Goal: Information Seeking & Learning: Learn about a topic

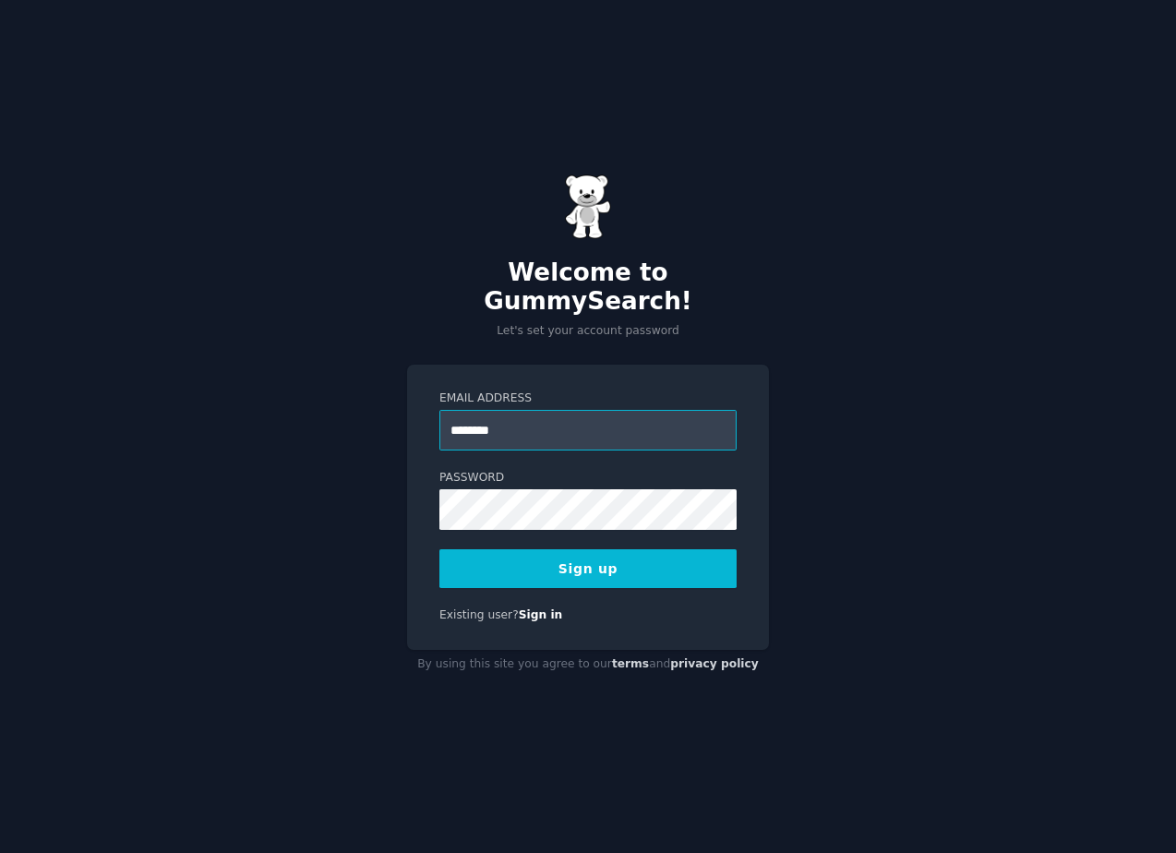
type input "********"
click at [558, 563] on button "Sign up" at bounding box center [587, 568] width 297 height 39
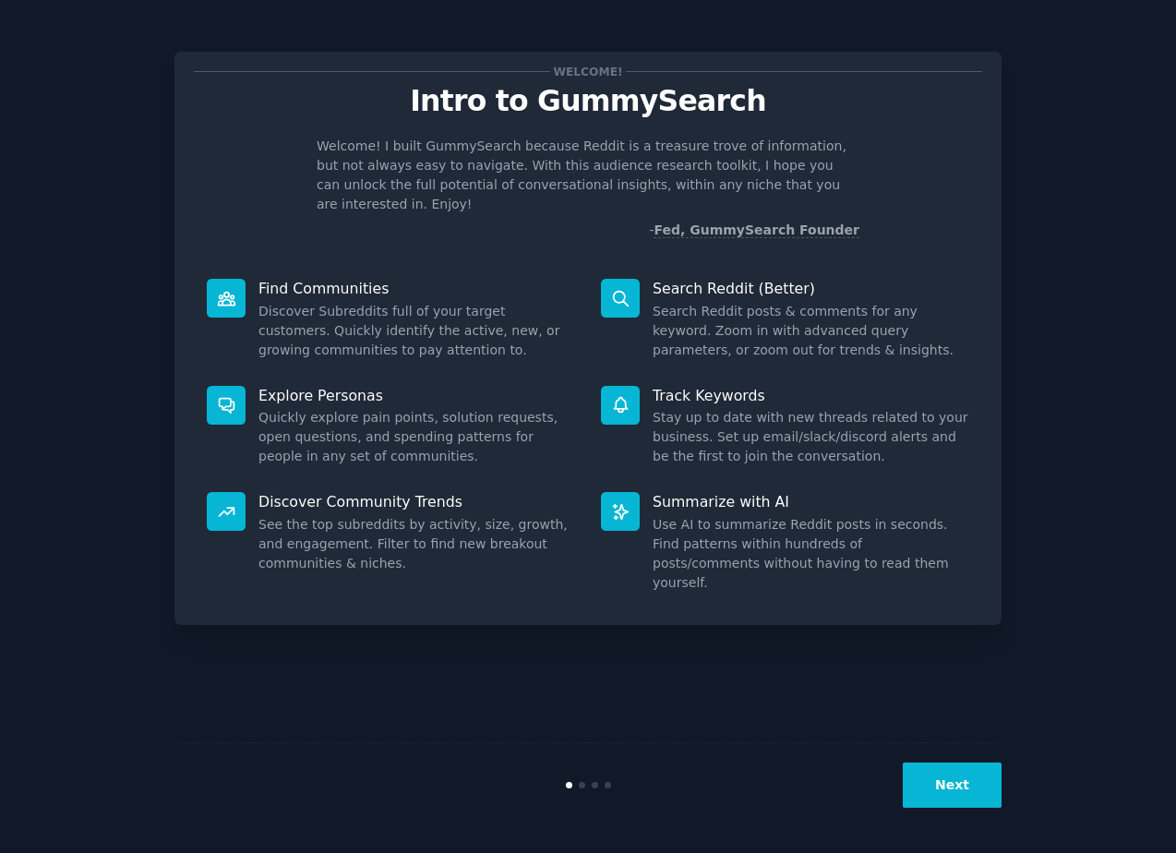
click at [955, 803] on button "Next" at bounding box center [952, 785] width 99 height 45
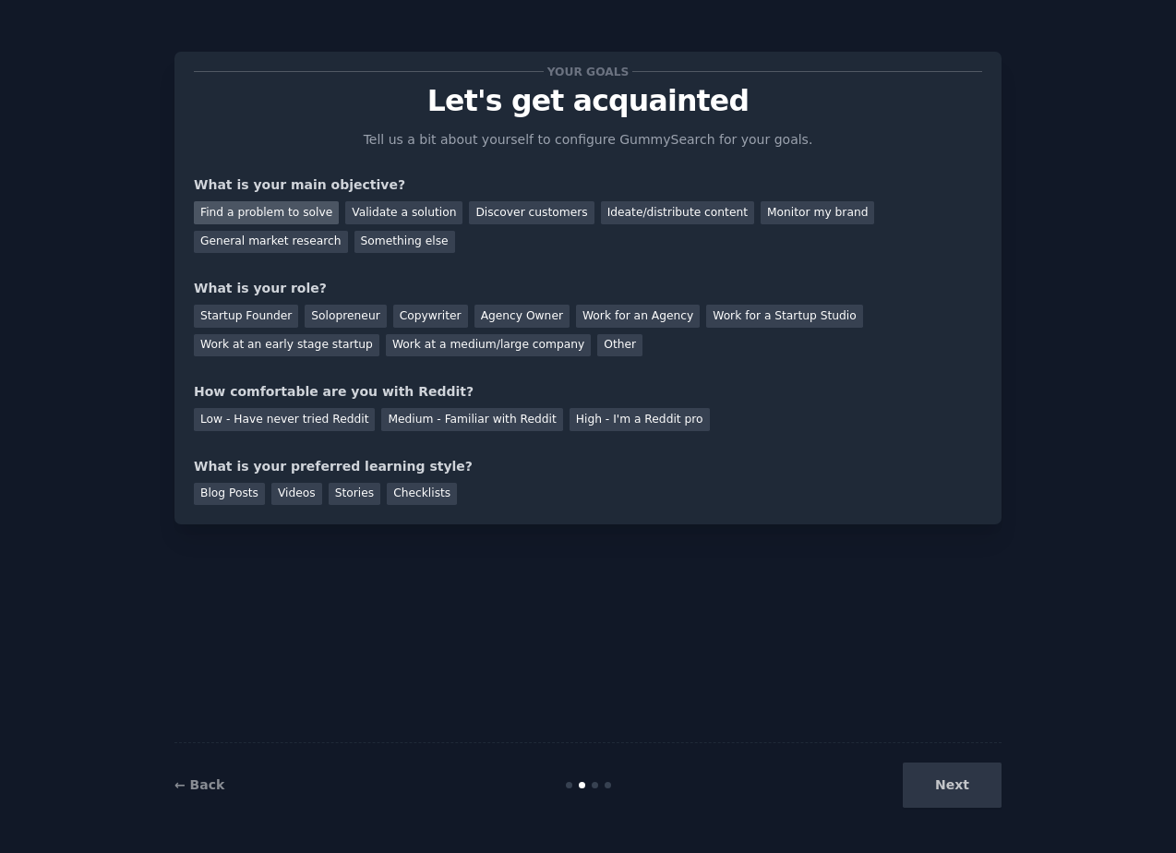
click at [282, 210] on div "Find a problem to solve" at bounding box center [266, 212] width 145 height 23
click at [963, 792] on div "Next" at bounding box center [864, 785] width 276 height 45
click at [447, 423] on div "Medium - Familiar with Reddit" at bounding box center [471, 419] width 181 height 23
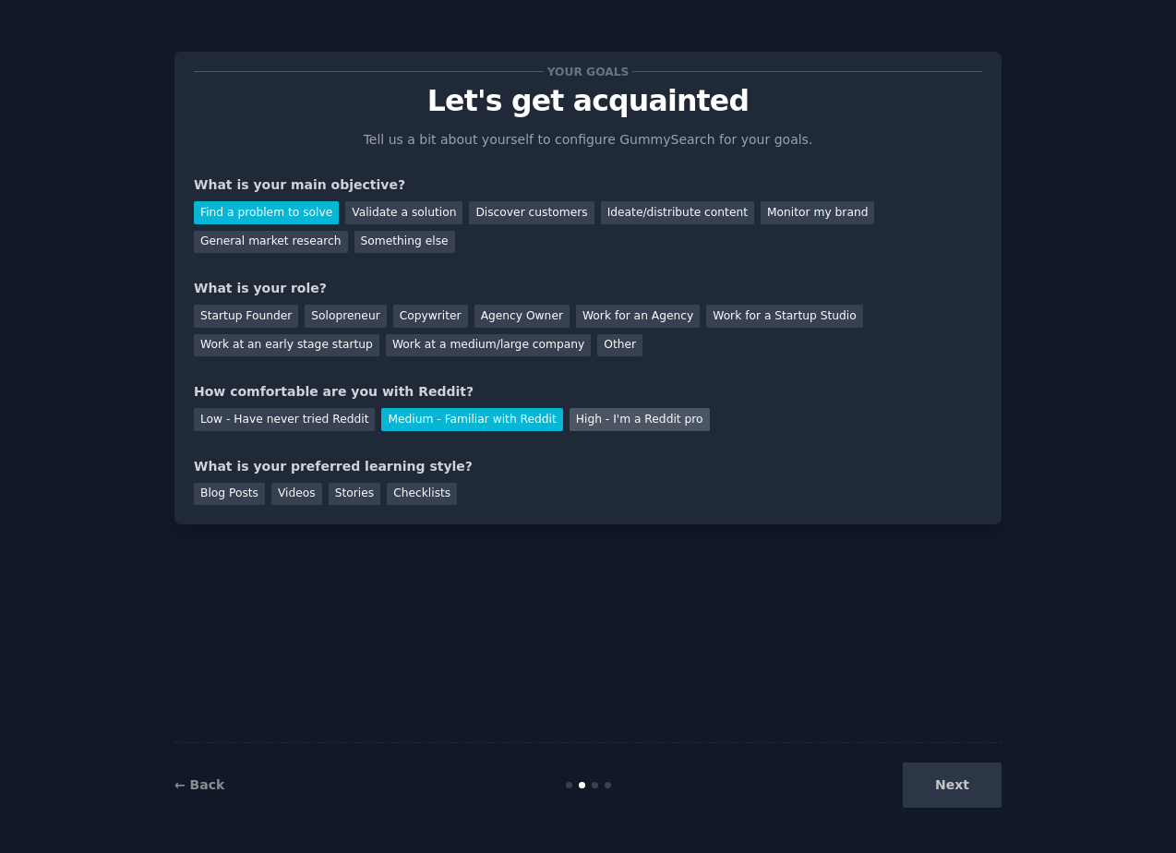
click at [606, 423] on div "High - I'm a Reddit pro" at bounding box center [640, 419] width 140 height 23
click at [331, 319] on div "Solopreneur" at bounding box center [345, 316] width 81 height 23
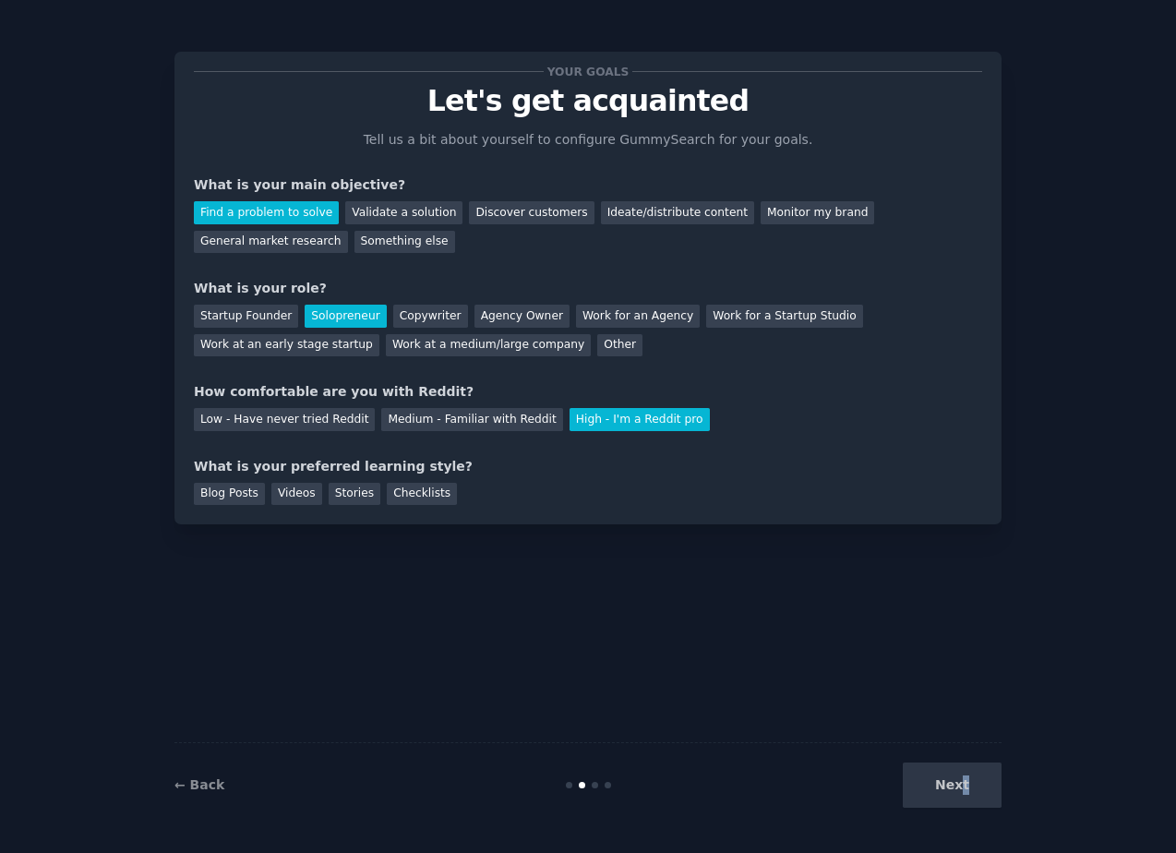
click at [964, 794] on div "Next" at bounding box center [864, 785] width 276 height 45
click at [419, 498] on div "Checklists" at bounding box center [422, 494] width 70 height 23
click at [350, 491] on div "Stories" at bounding box center [355, 494] width 52 height 23
click at [246, 491] on div "Blog Posts" at bounding box center [229, 494] width 71 height 23
click at [286, 494] on div "Videos" at bounding box center [296, 494] width 51 height 23
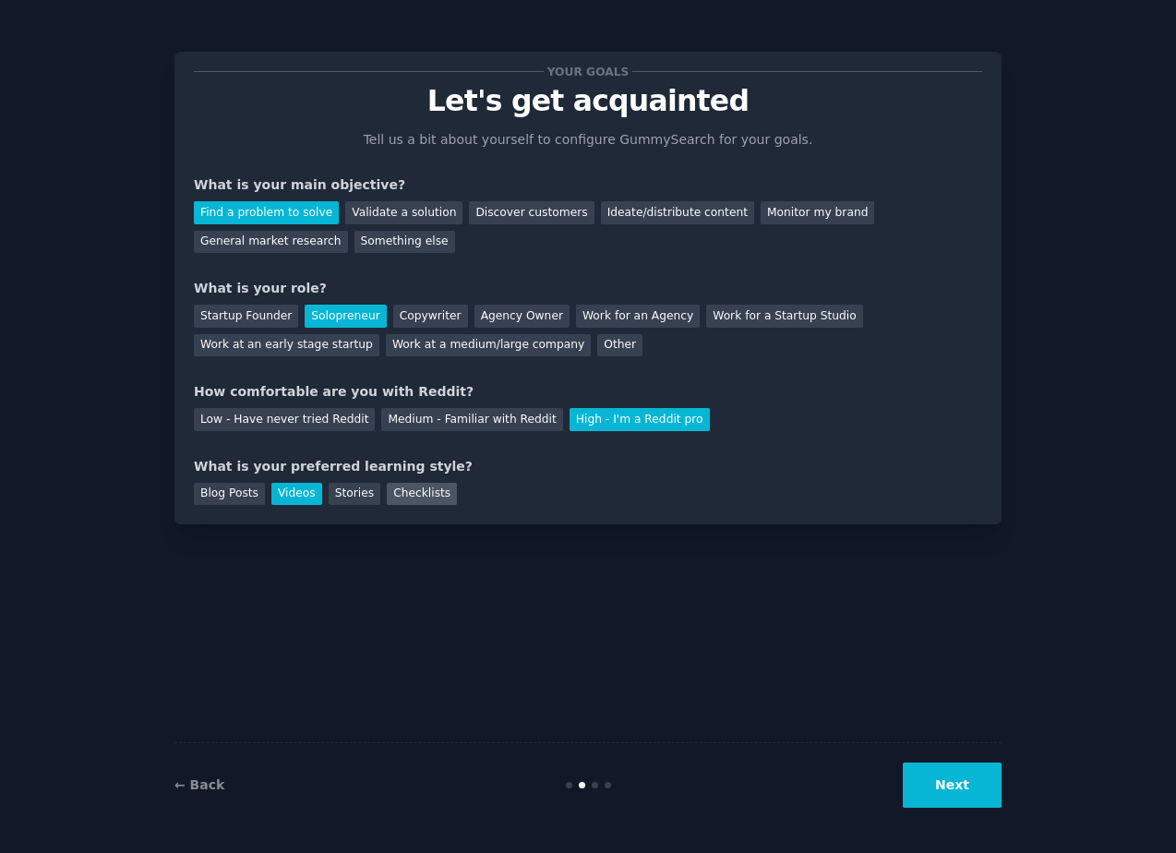
click at [411, 493] on div "Checklists" at bounding box center [422, 494] width 70 height 23
click at [944, 780] on button "Next" at bounding box center [952, 785] width 99 height 45
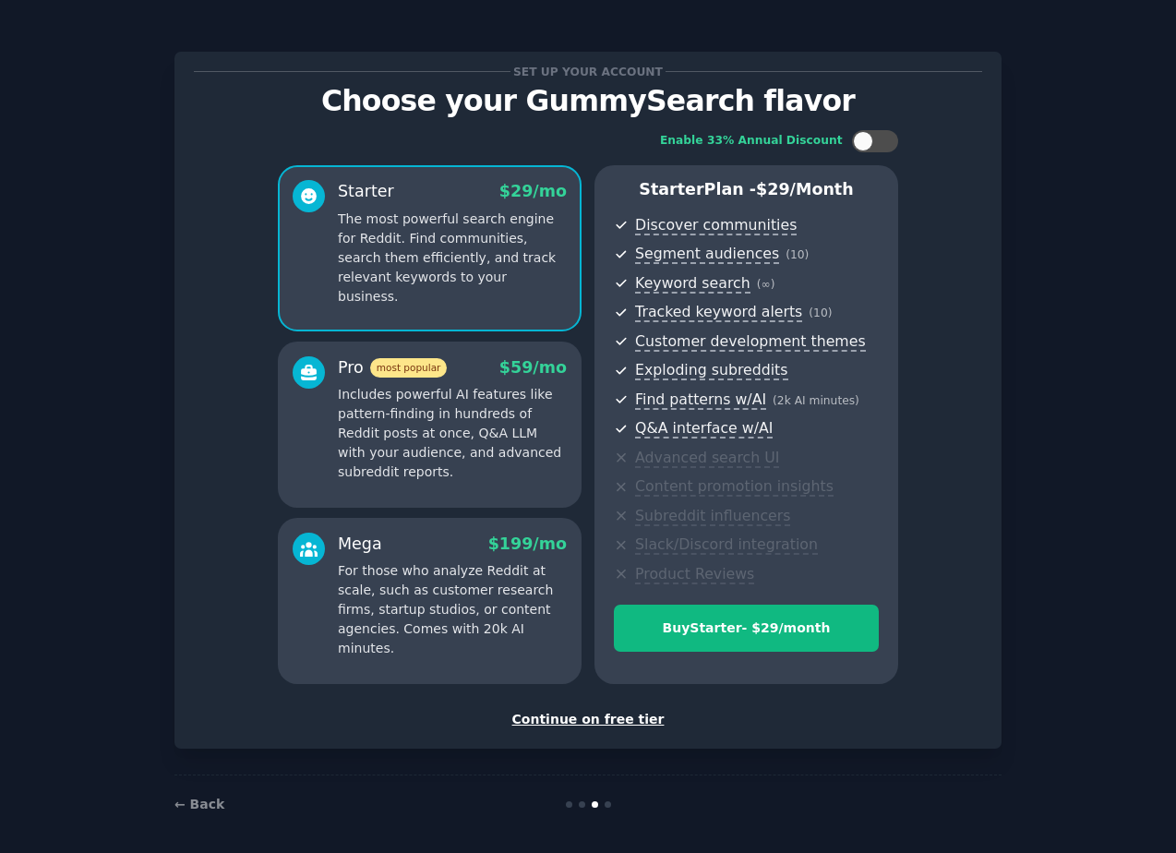
click at [593, 715] on div "Continue on free tier" at bounding box center [588, 719] width 788 height 19
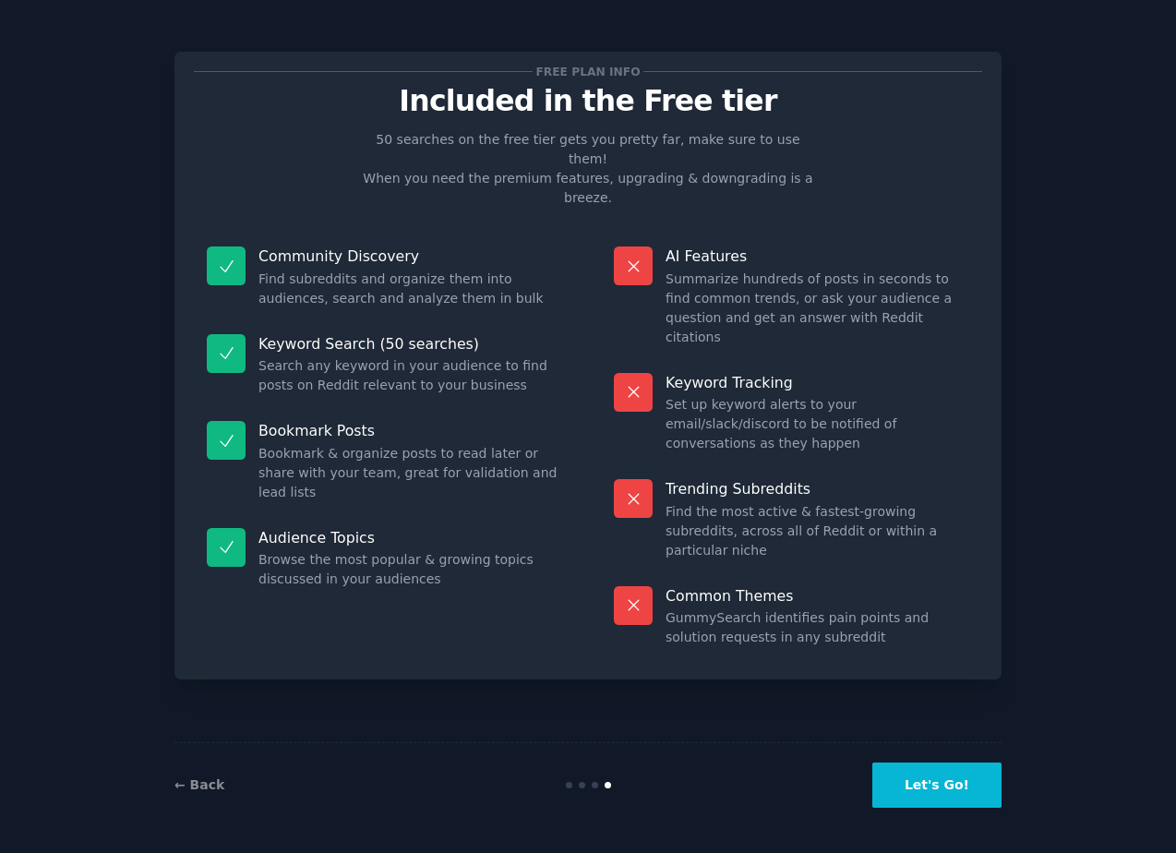
click at [931, 769] on button "Let's Go!" at bounding box center [936, 785] width 129 height 45
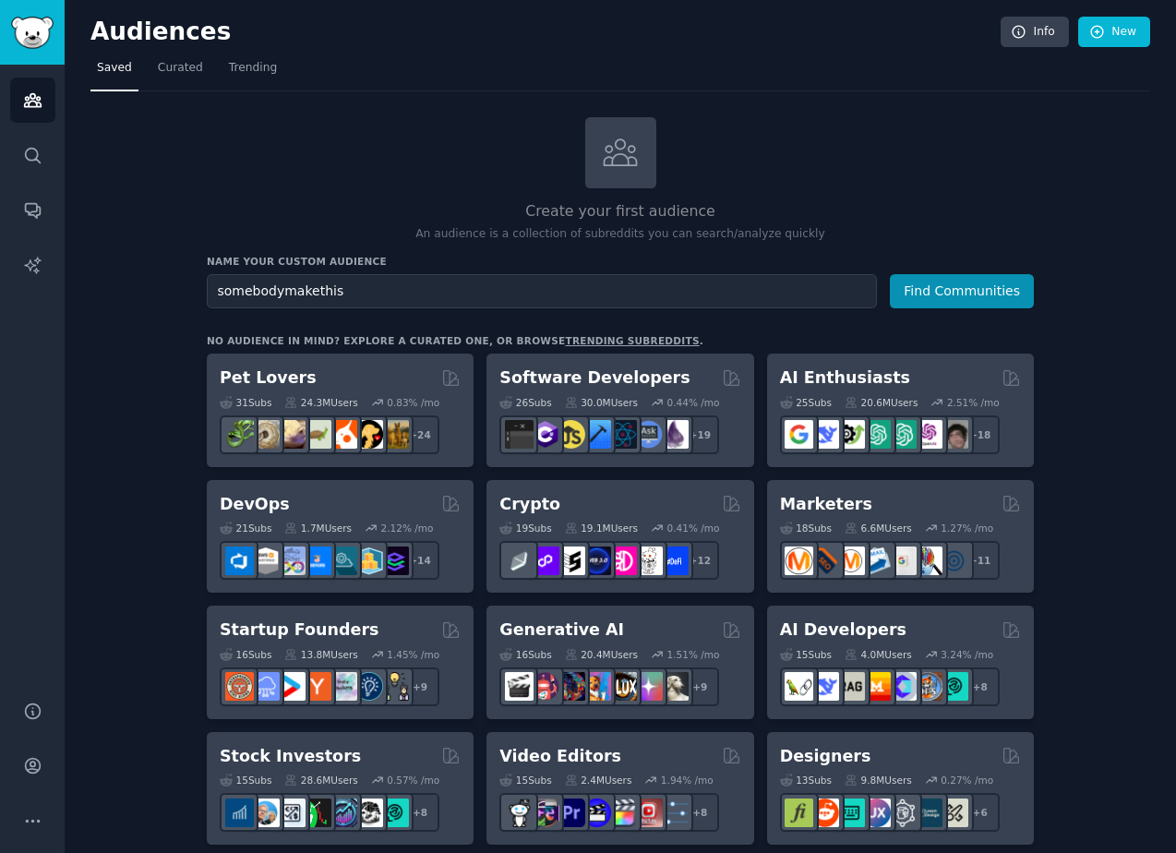
type input "somebodymakethis"
click at [890, 274] on button "Find Communities" at bounding box center [962, 291] width 144 height 34
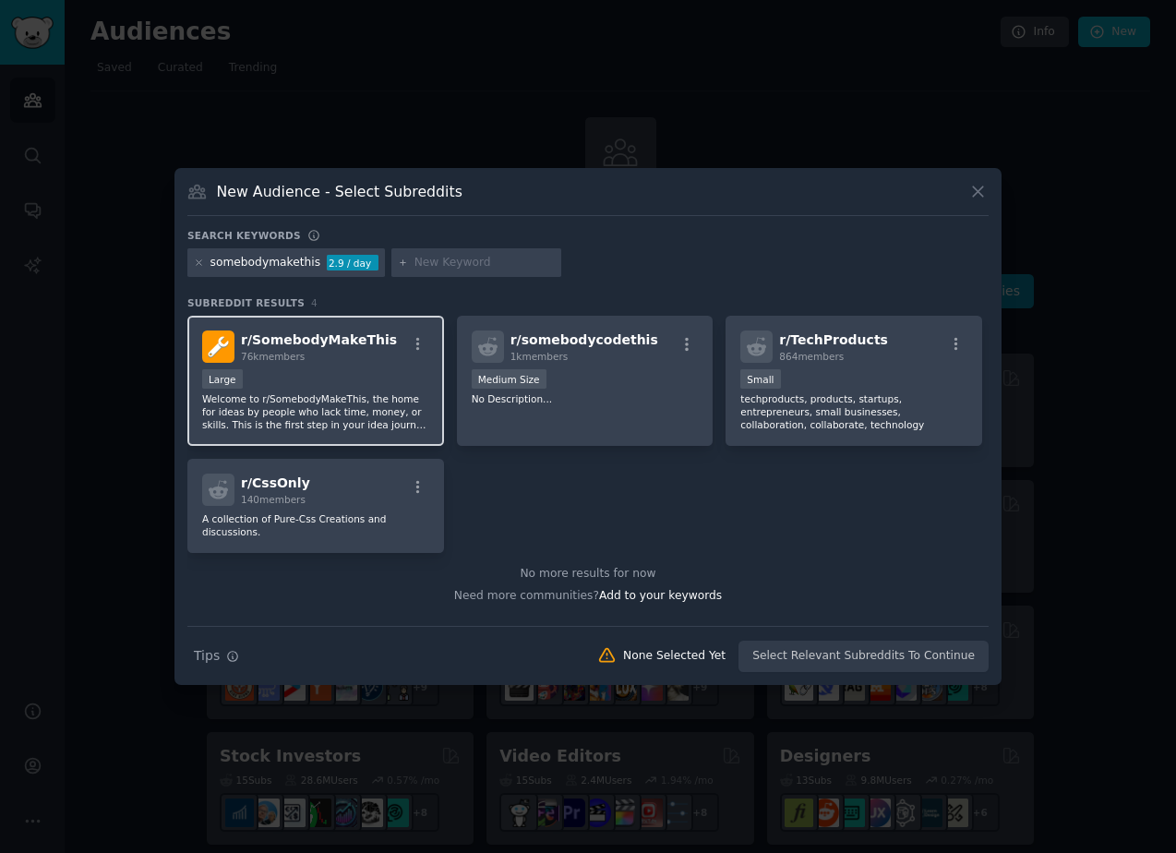
click at [346, 363] on div "r/ SomebodyMakeThis 76k members Large Welcome to r/SomebodyMakeThis, the home f…" at bounding box center [315, 381] width 257 height 130
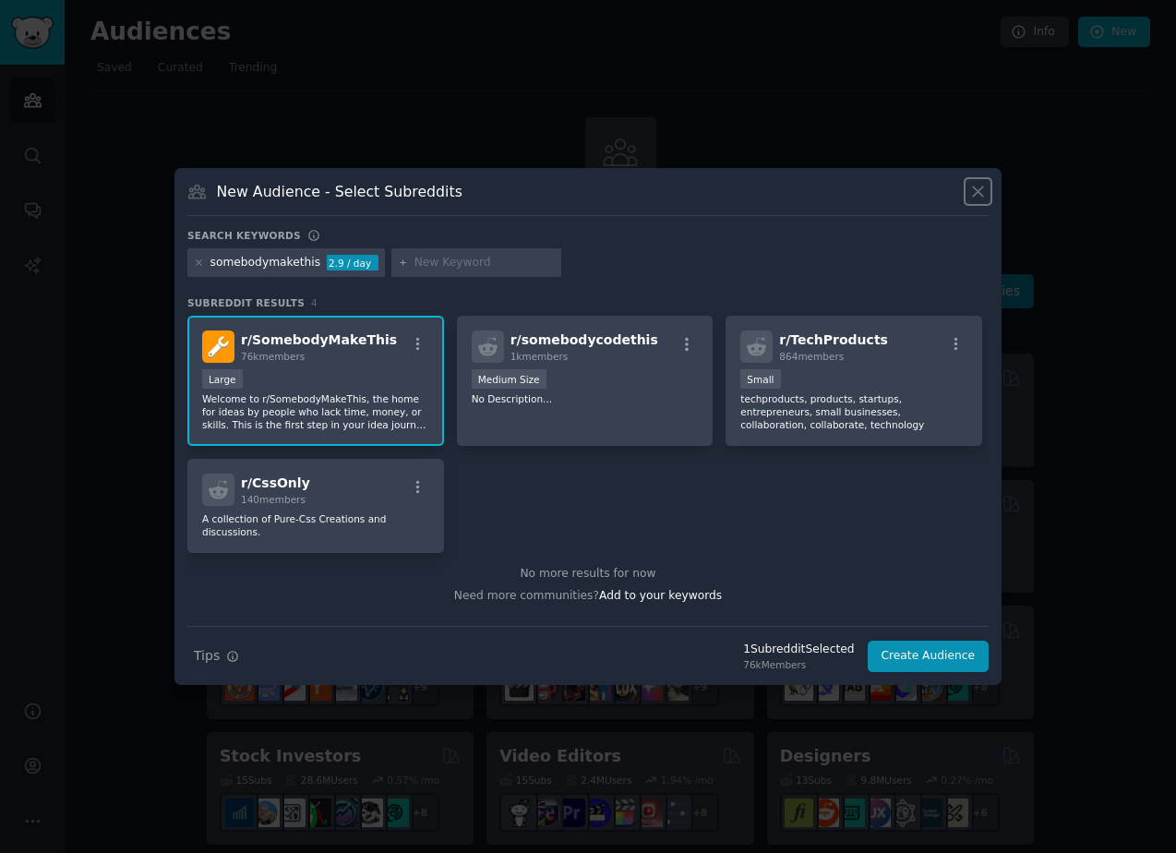
click at [971, 198] on icon at bounding box center [977, 191] width 19 height 19
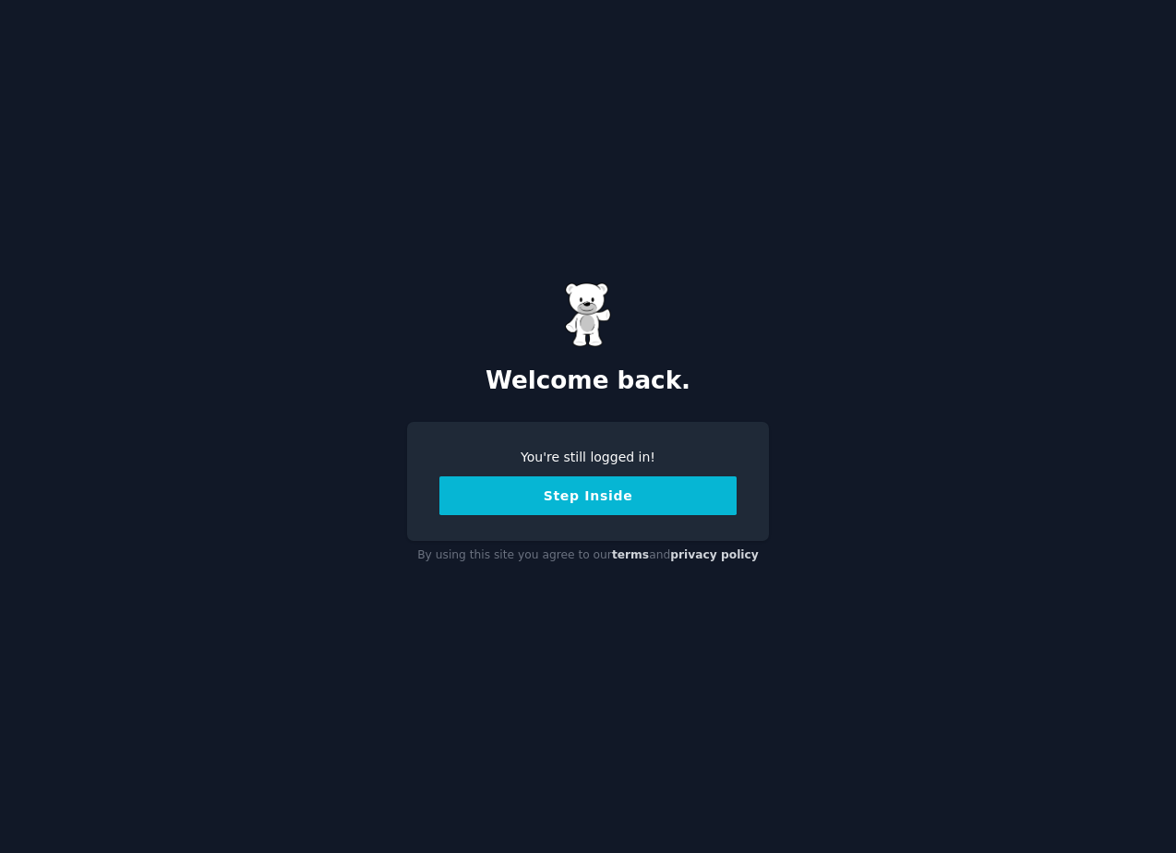
click at [553, 499] on button "Step Inside" at bounding box center [587, 495] width 297 height 39
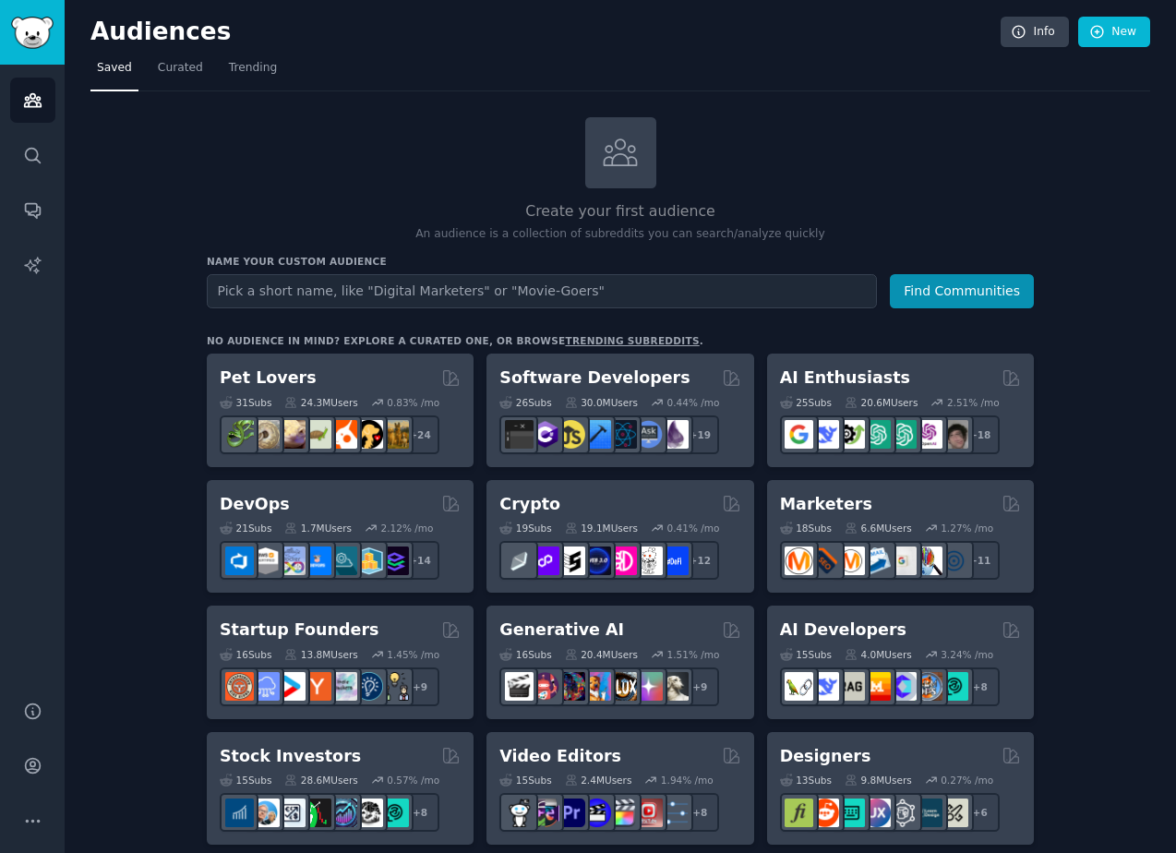
click at [360, 298] on input "text" at bounding box center [542, 291] width 670 height 34
click at [890, 274] on button "Find Communities" at bounding box center [962, 291] width 144 height 34
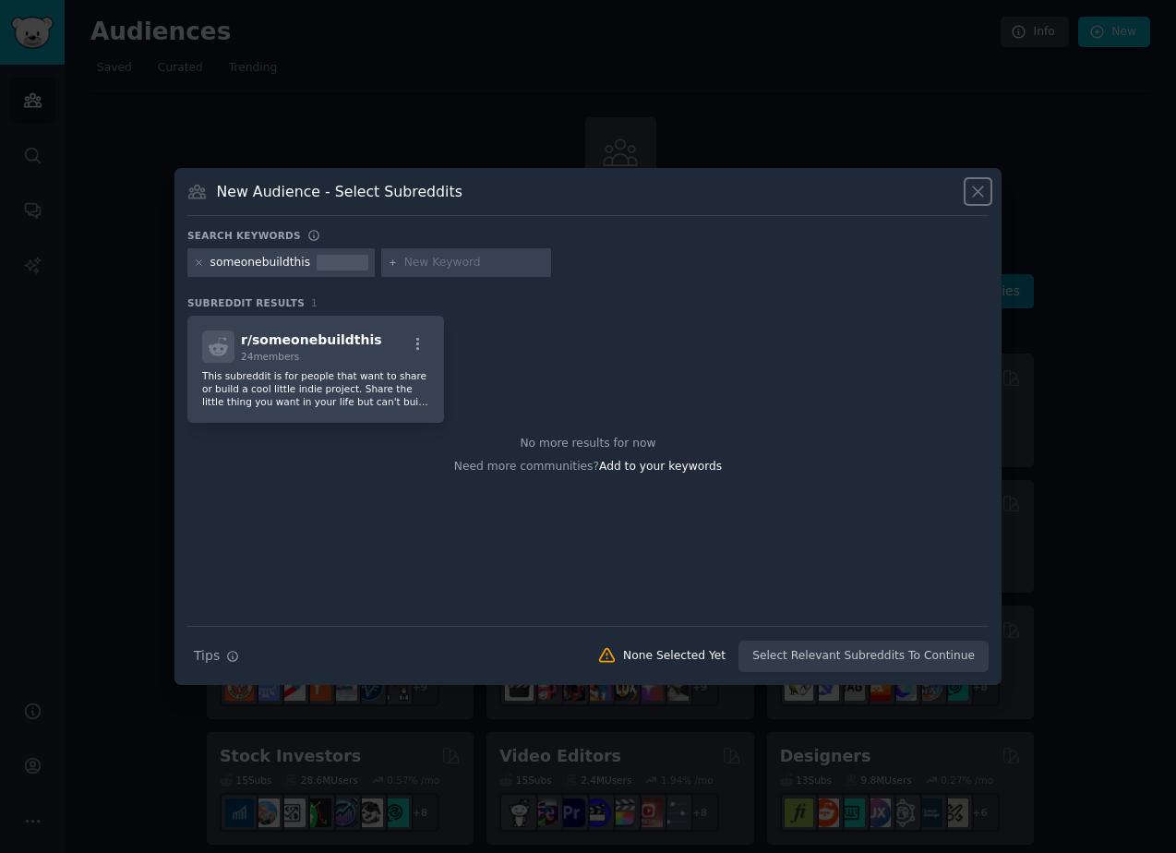
click at [975, 190] on icon at bounding box center [977, 191] width 19 height 19
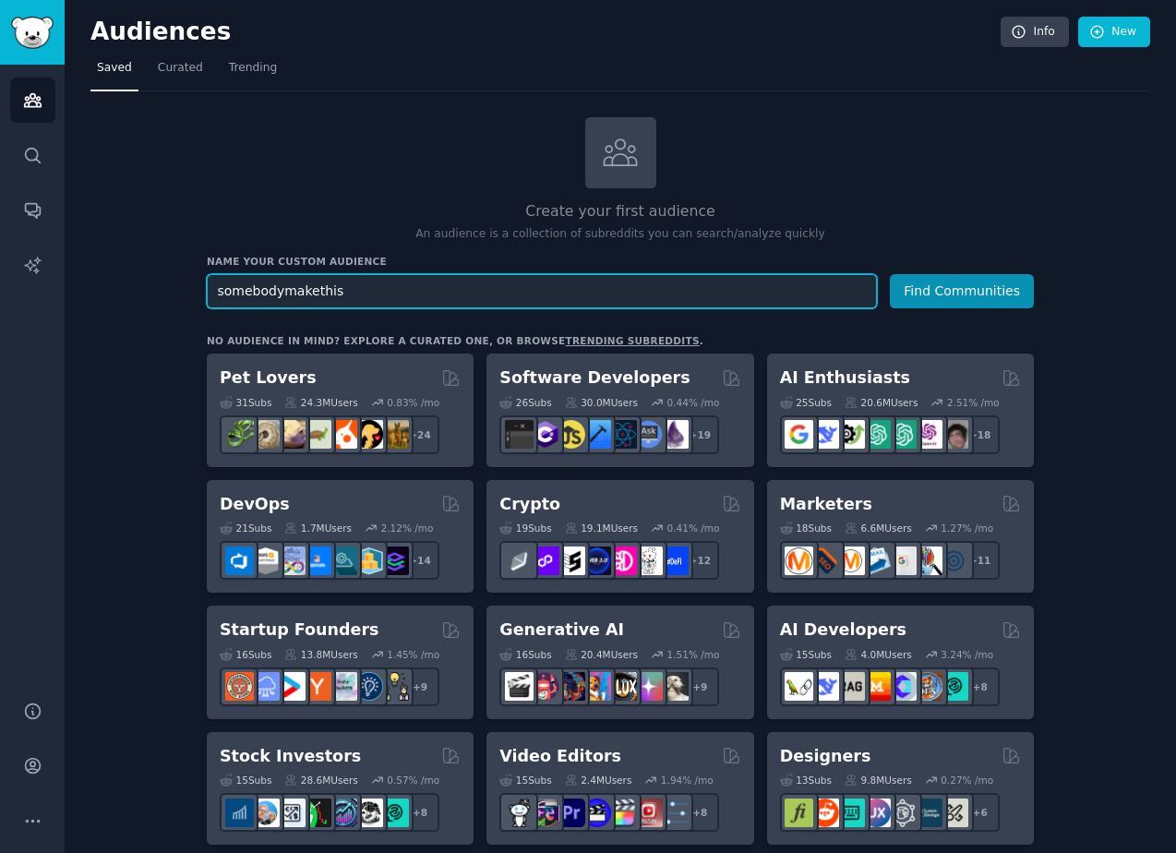
type input "somebodymakethis"
click at [890, 274] on button "Find Communities" at bounding box center [962, 291] width 144 height 34
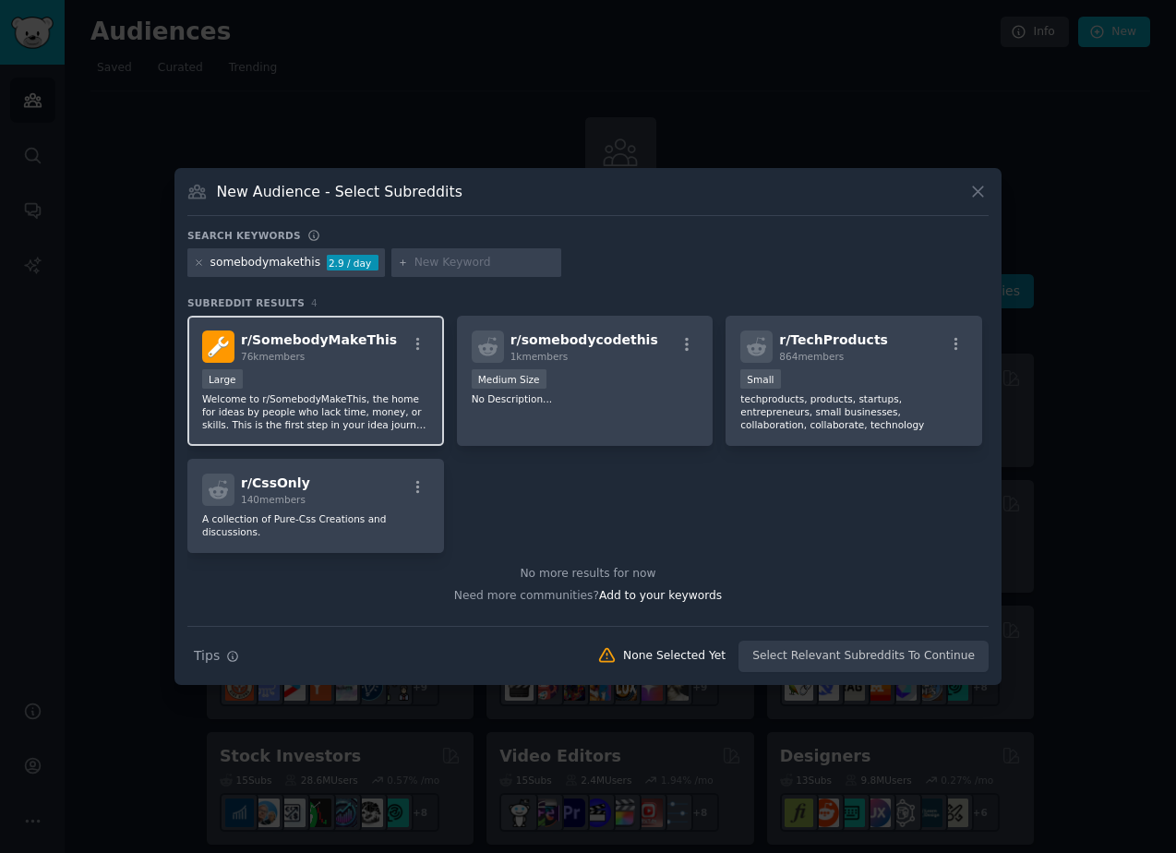
click at [258, 353] on span "76k members" at bounding box center [273, 356] width 64 height 11
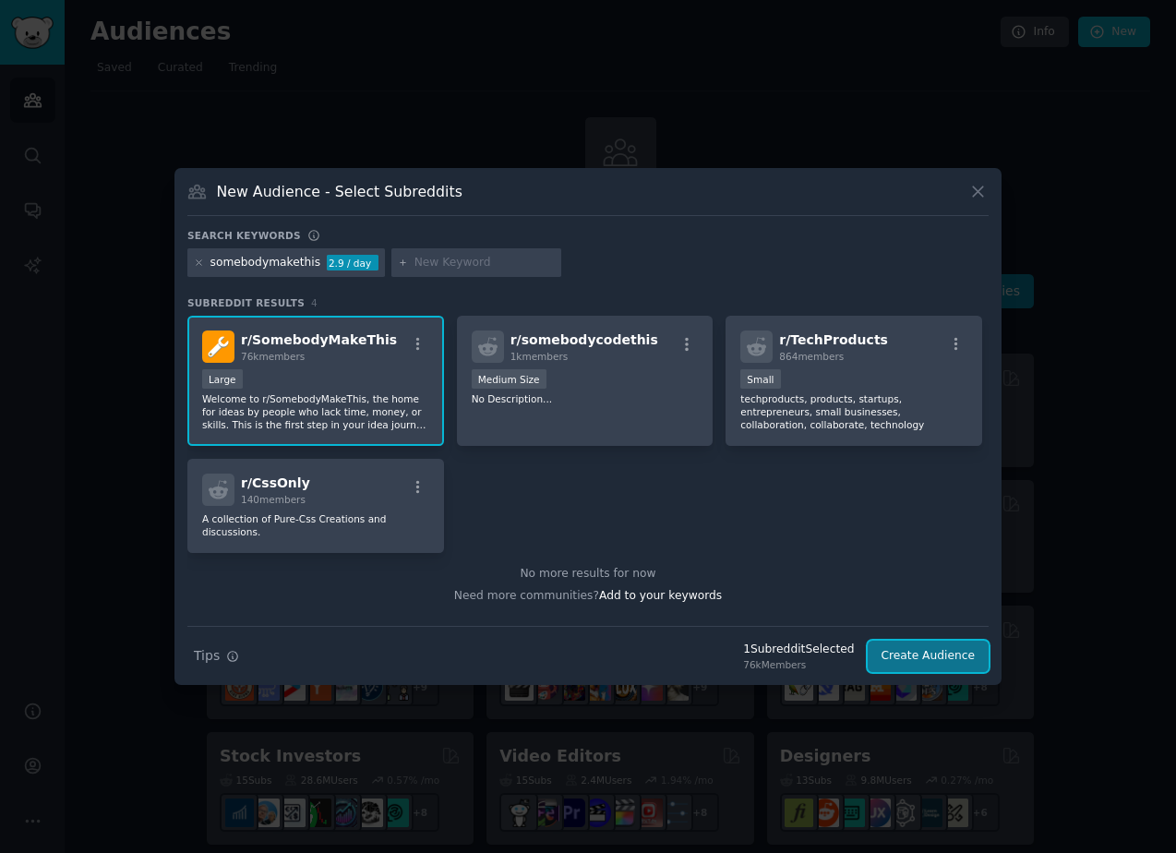
click at [938, 656] on button "Create Audience" at bounding box center [929, 656] width 122 height 31
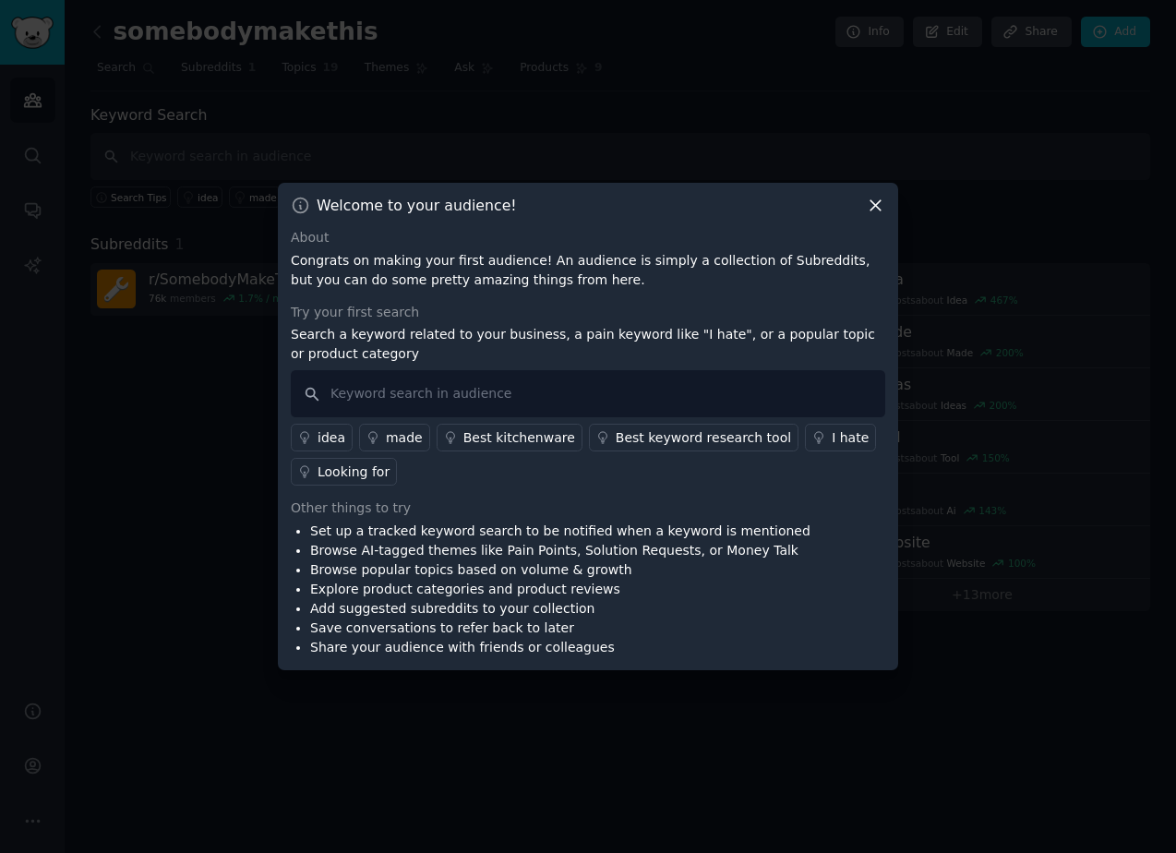
click at [876, 210] on icon at bounding box center [875, 205] width 19 height 19
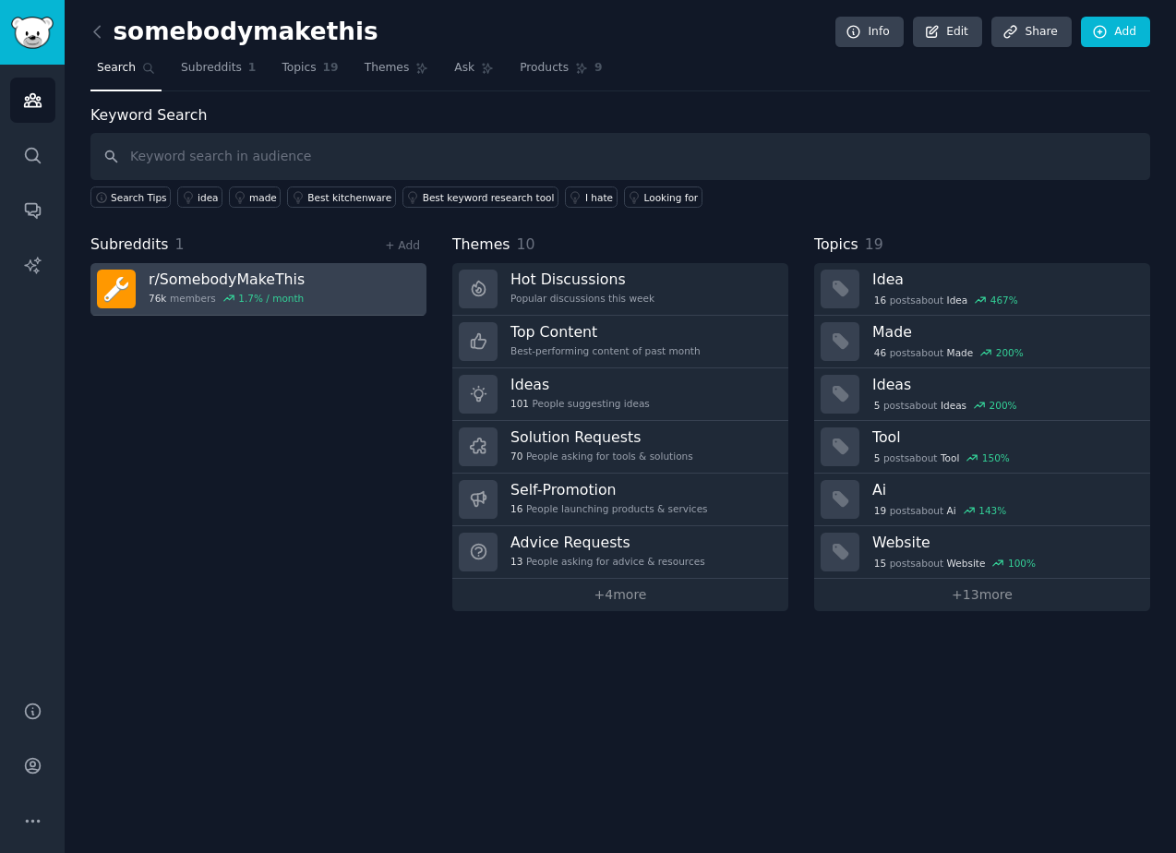
click at [247, 282] on h3 "r/ SomebodyMakeThis" at bounding box center [227, 279] width 156 height 19
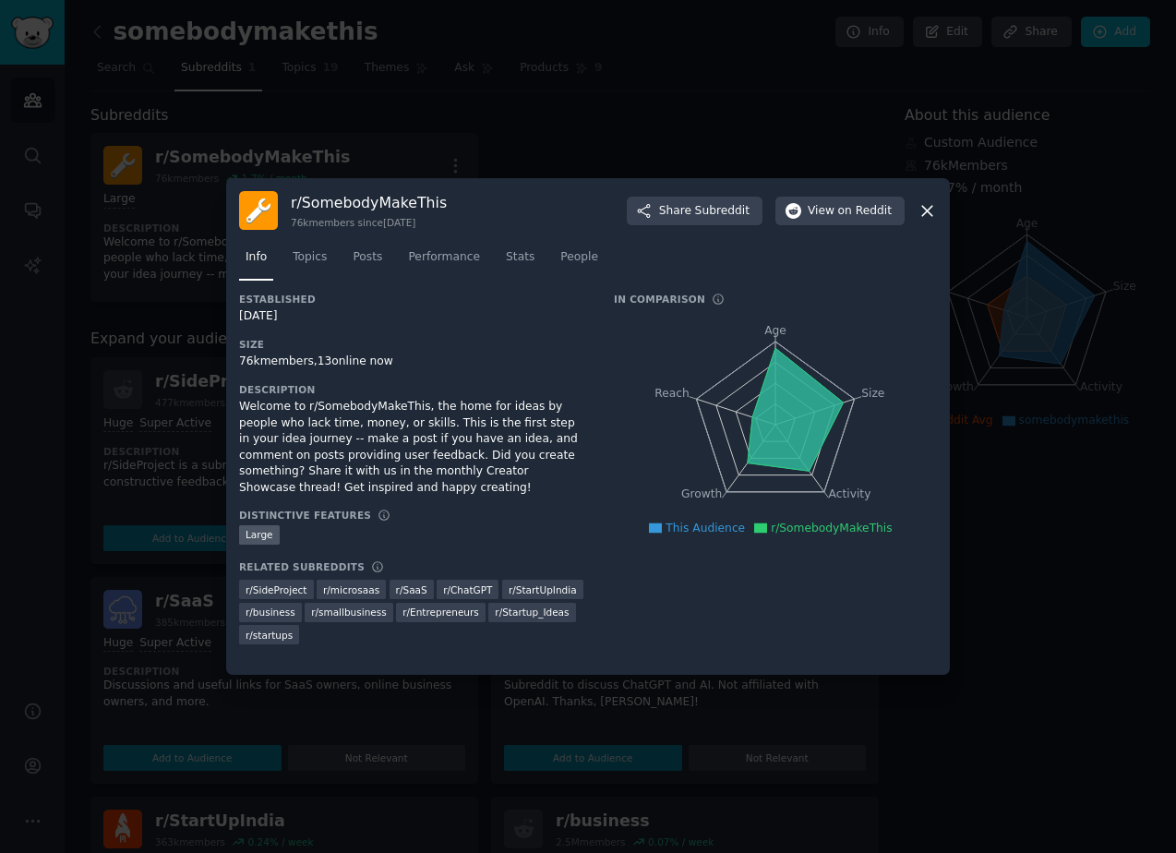
click at [922, 206] on icon at bounding box center [927, 211] width 10 height 10
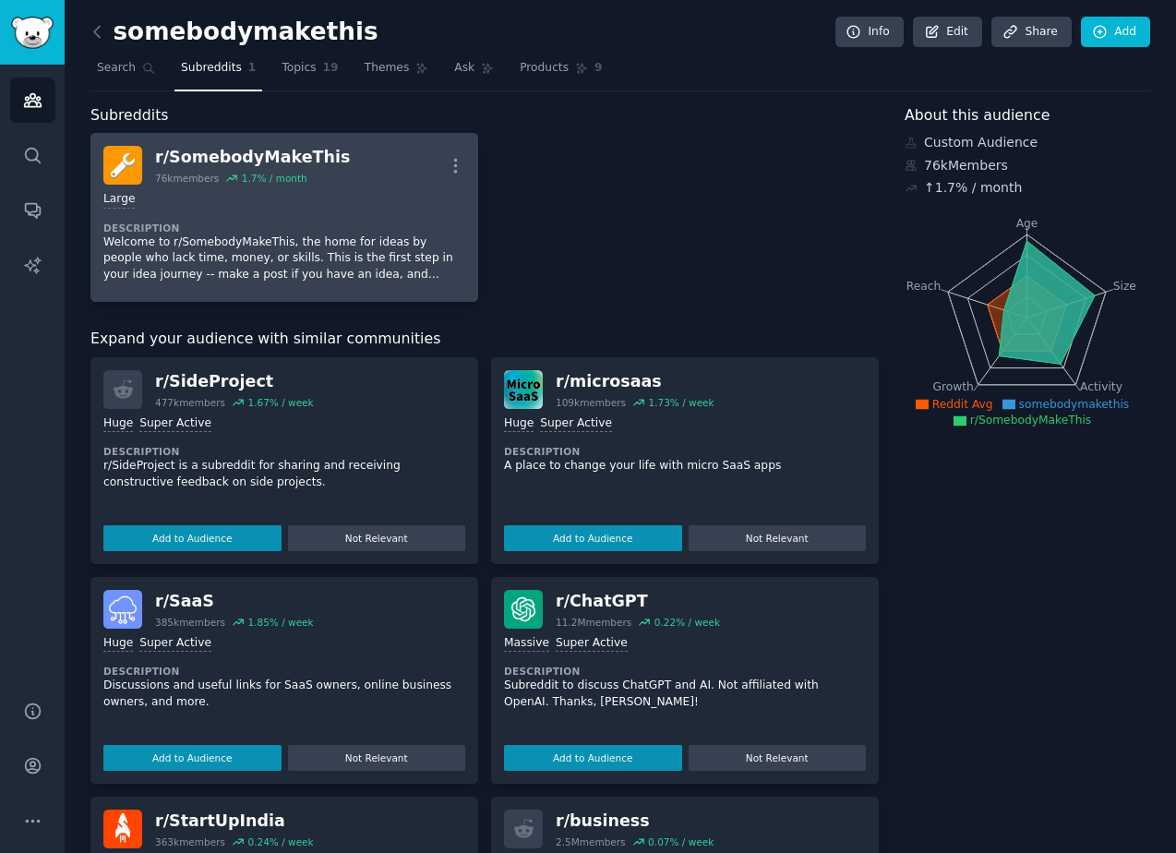
click at [218, 152] on div "r/ SomebodyMakeThis" at bounding box center [252, 157] width 195 height 23
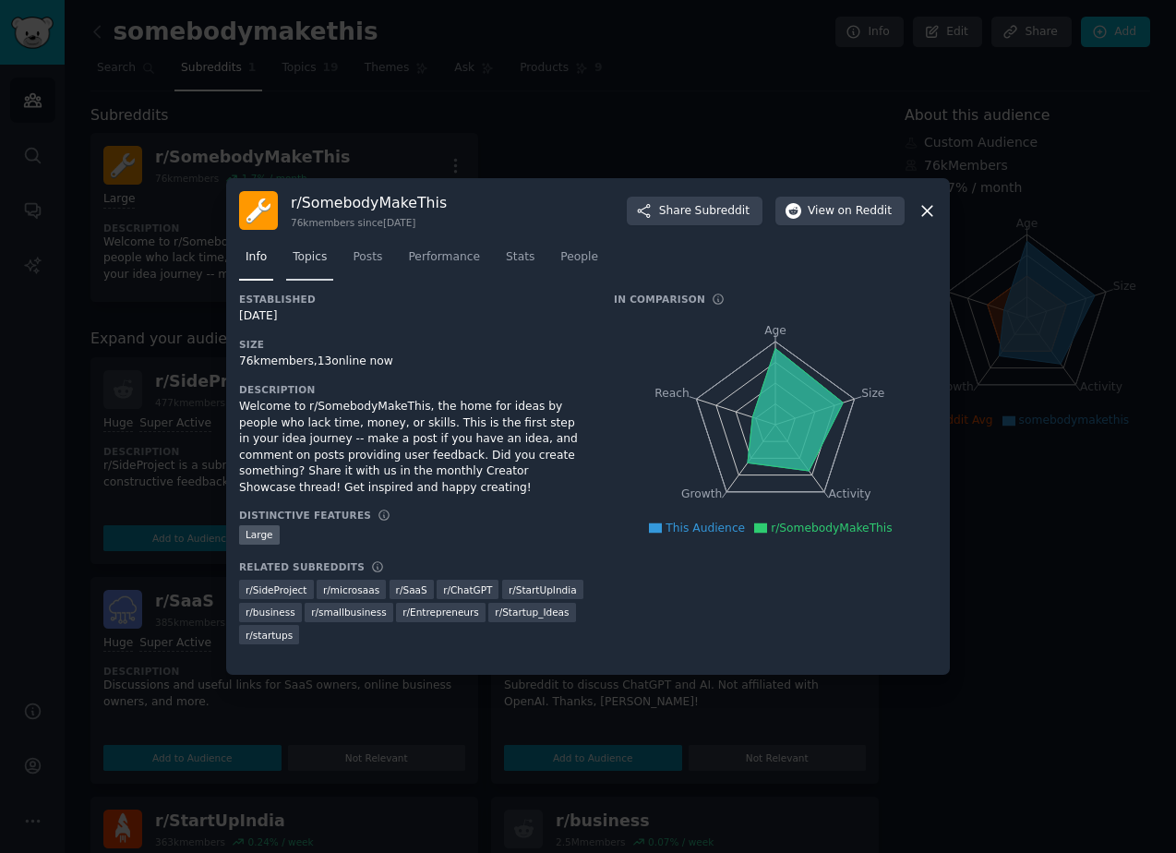
click at [318, 268] on link "Topics" at bounding box center [309, 262] width 47 height 38
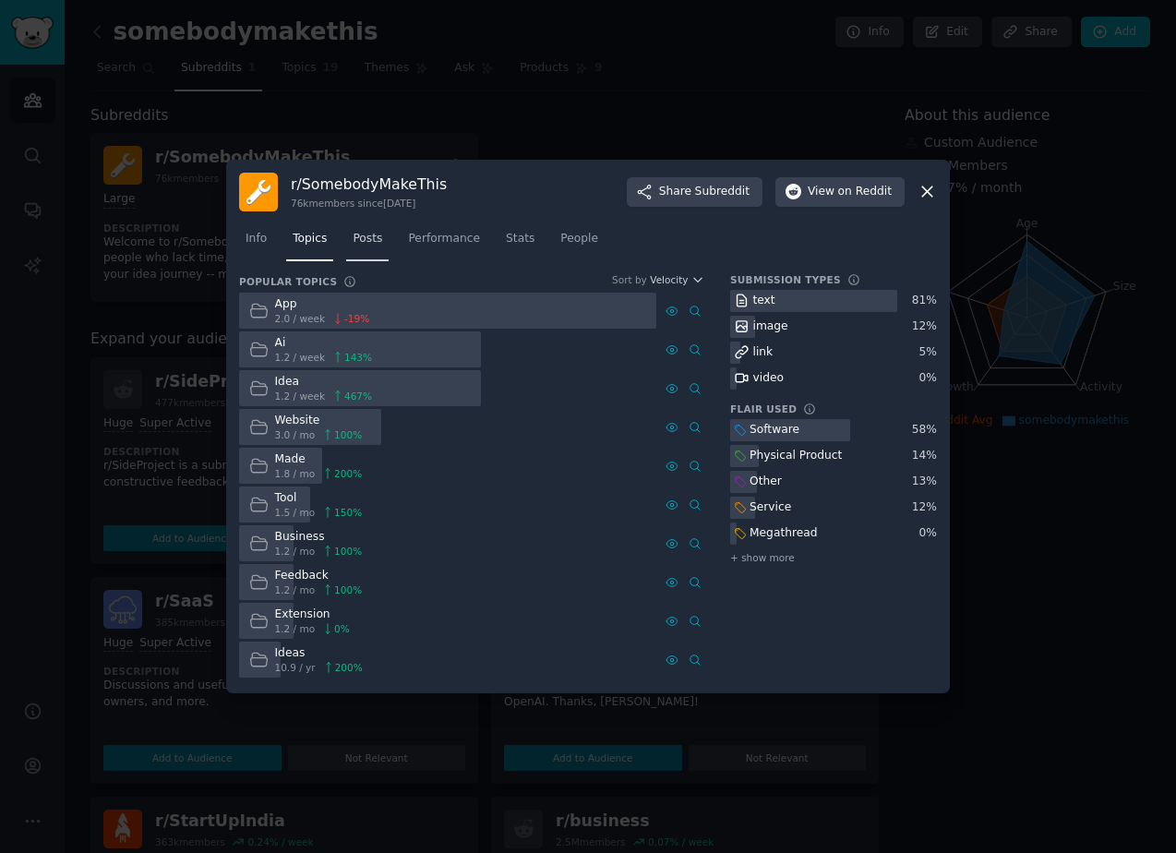
click at [363, 246] on span "Posts" at bounding box center [368, 239] width 30 height 17
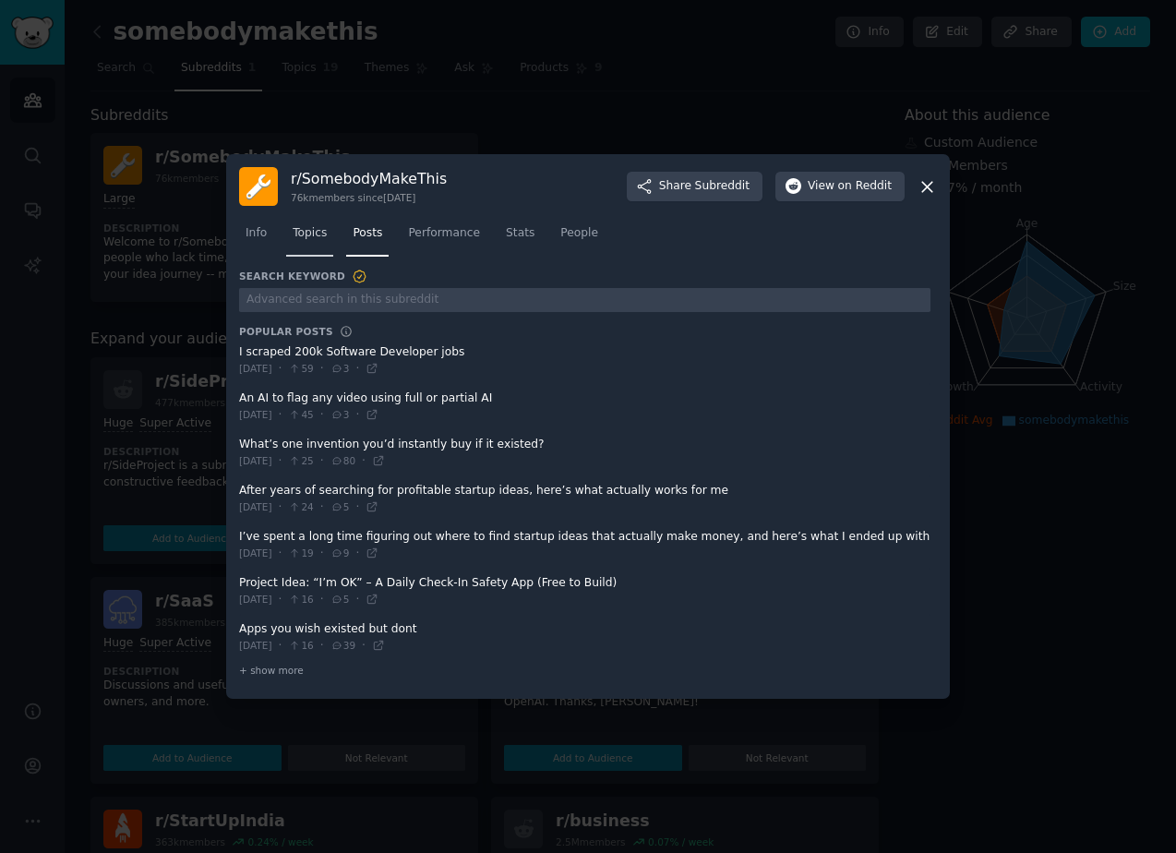
click at [315, 233] on span "Topics" at bounding box center [310, 233] width 34 height 17
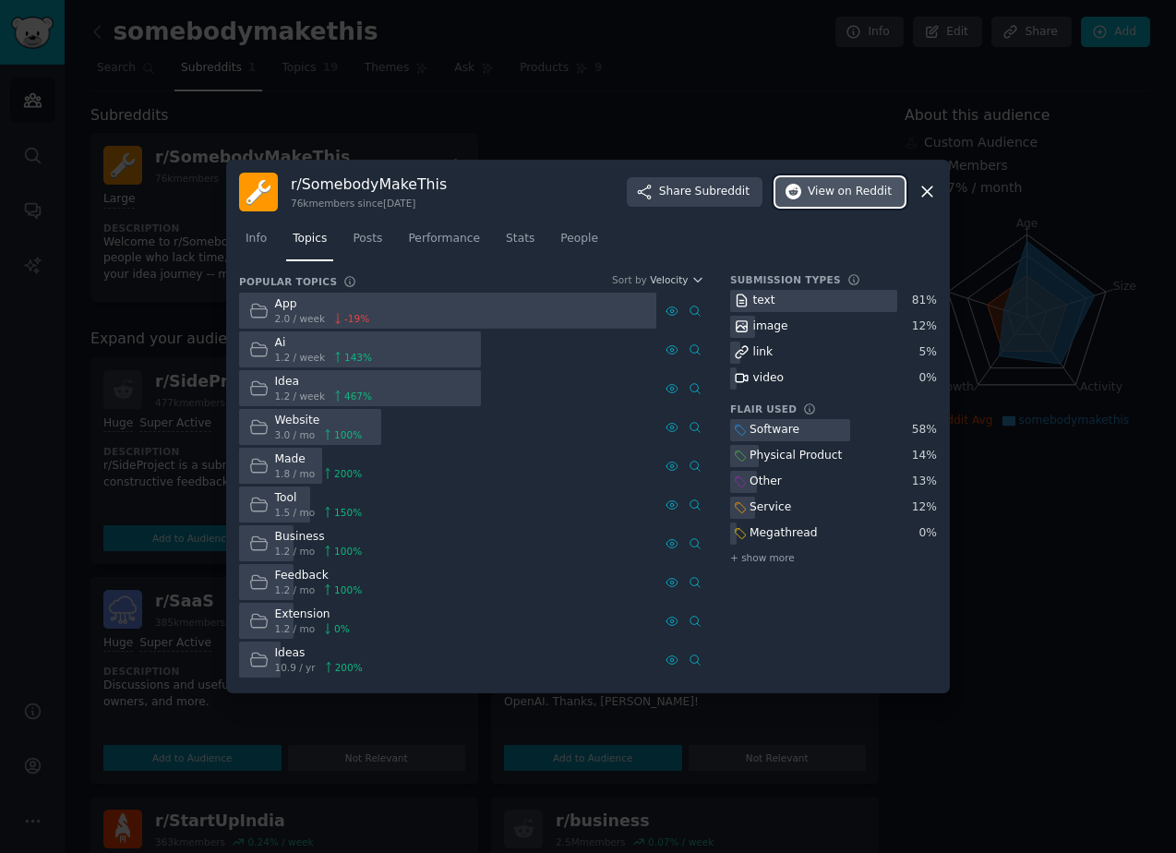
click at [835, 201] on button "View on Reddit" at bounding box center [839, 192] width 129 height 30
